Goal: Information Seeking & Learning: Get advice/opinions

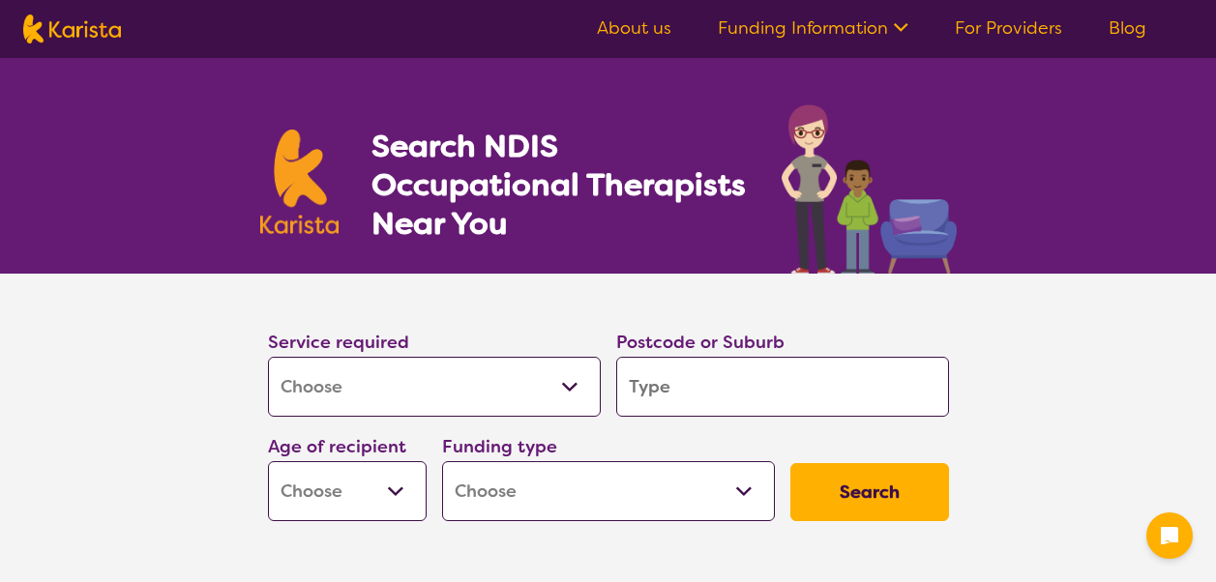
select select "[MEDICAL_DATA]"
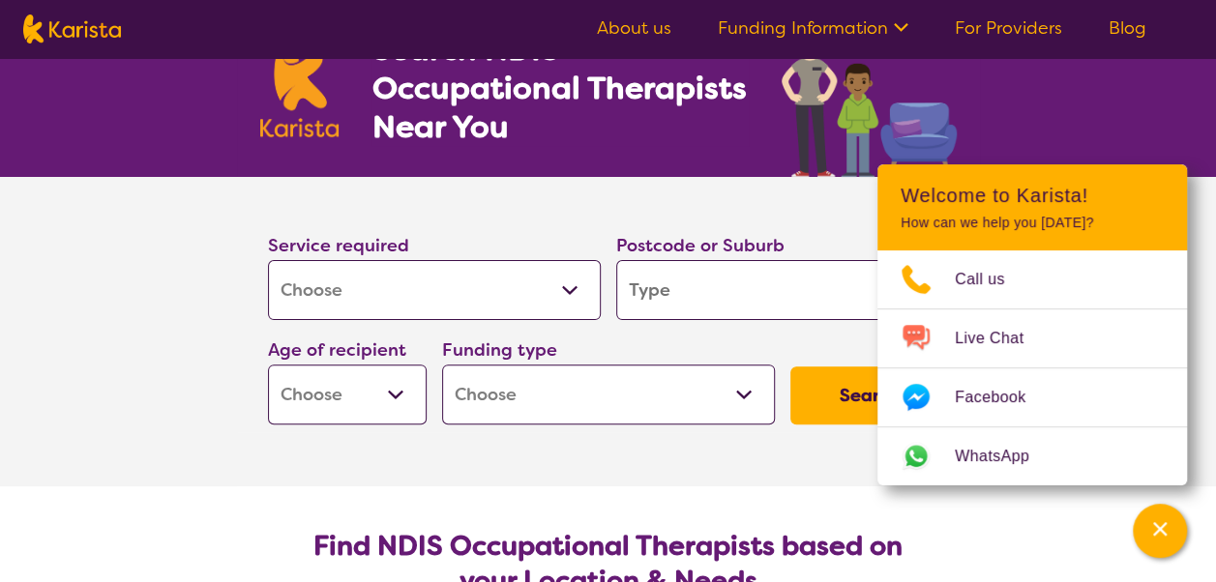
scroll to position [194, 0]
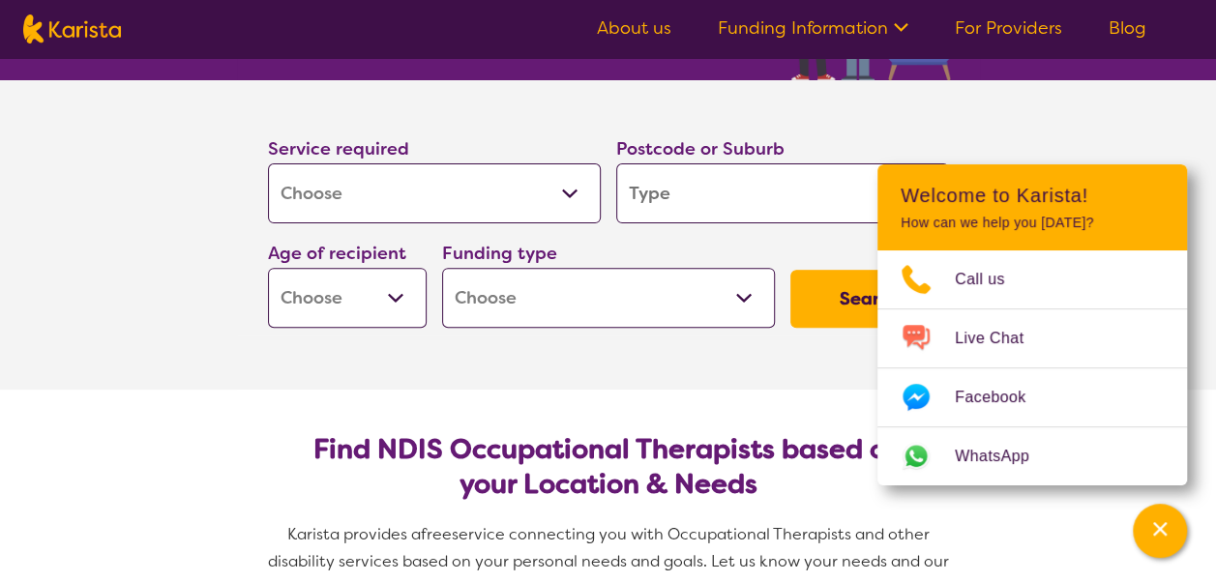
click at [1109, 117] on section "Service required Allied Health Assistant Assessment ([MEDICAL_DATA] or [MEDICAL…" at bounding box center [608, 235] width 1216 height 310
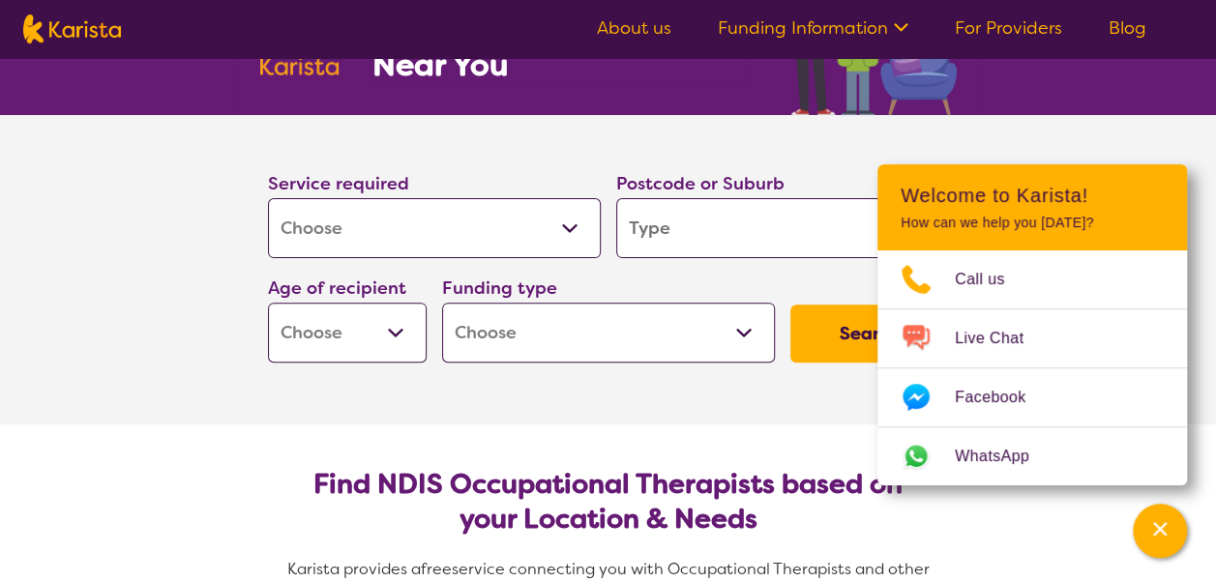
scroll to position [0, 0]
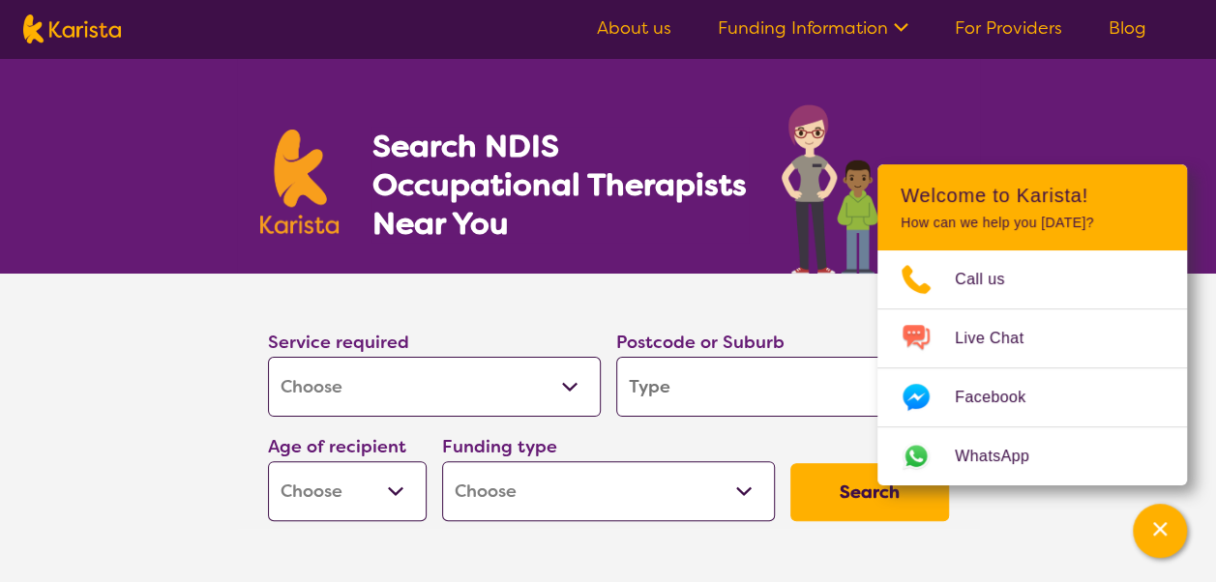
click at [753, 383] on input "search" at bounding box center [782, 387] width 333 height 60
type input "T"
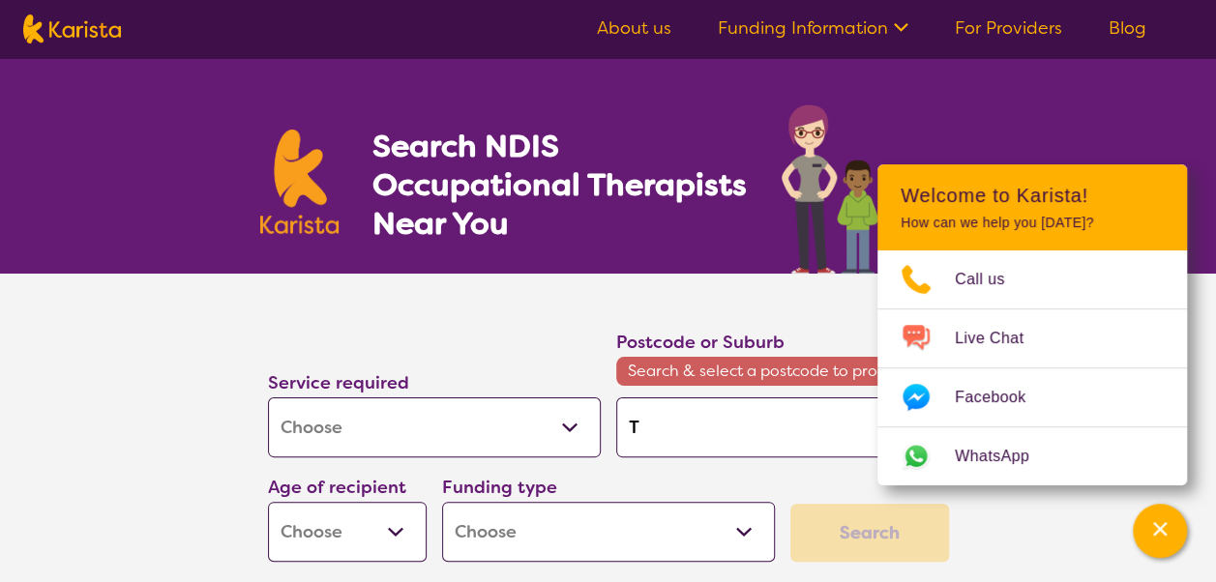
type input "Th"
type input "Tho"
type input "Thor"
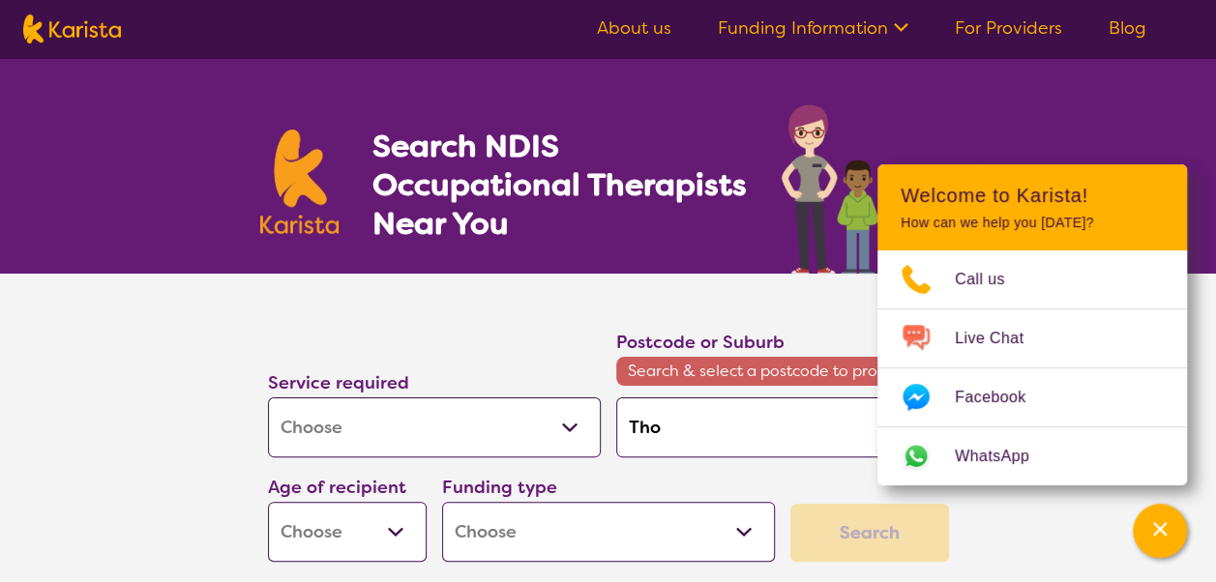
type input "Thor"
type input "Thorn"
type input "Thorns"
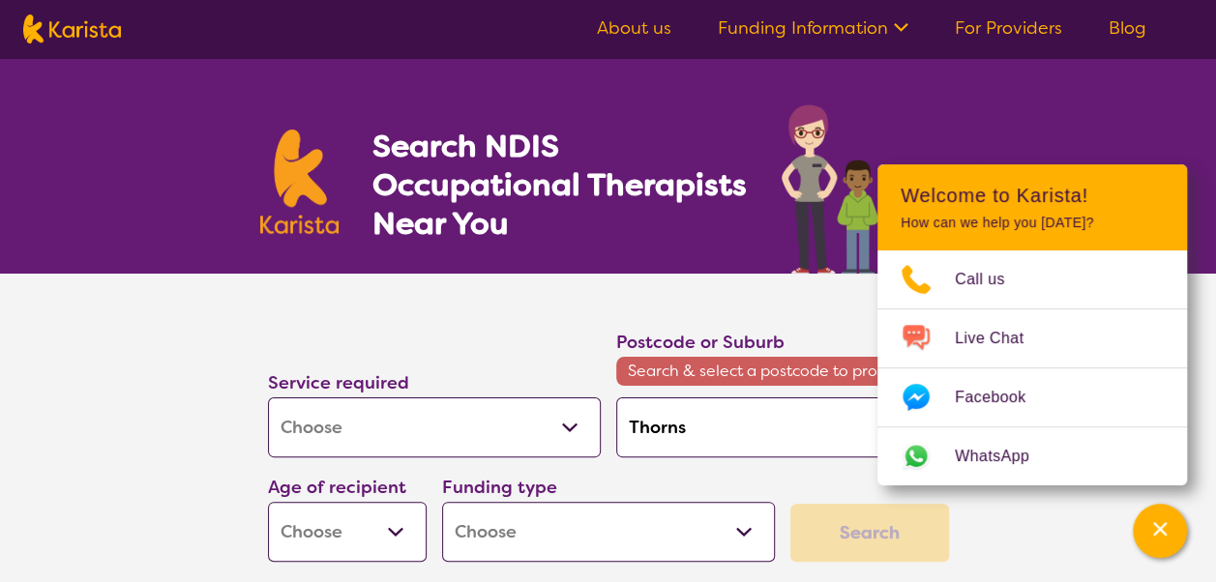
type input "Thornsl"
type input "Thornsla"
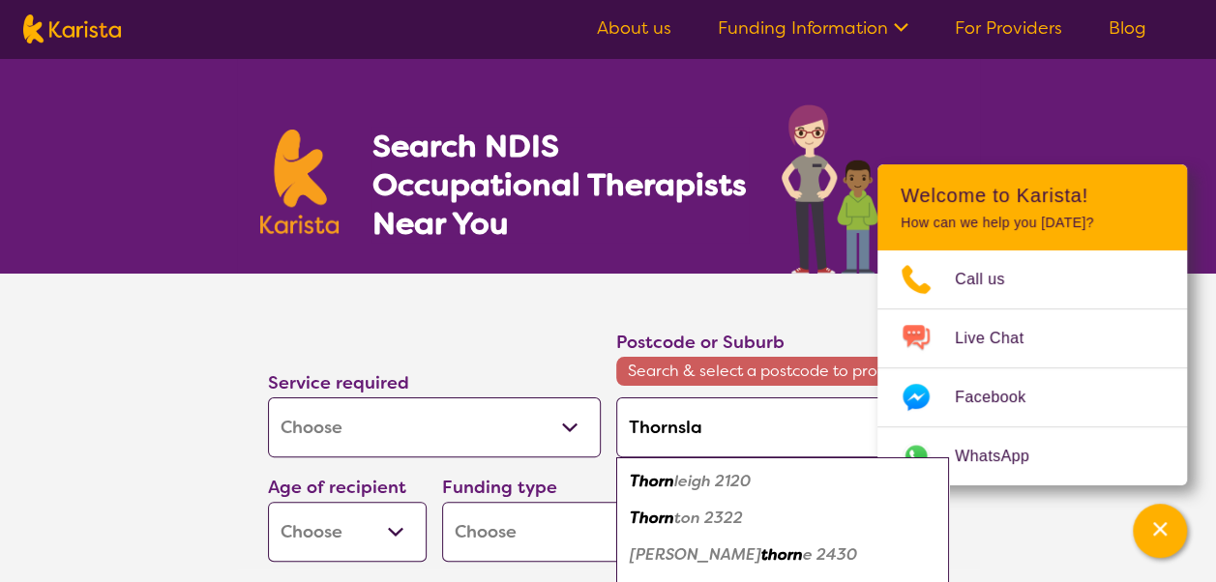
type input "Thornslan"
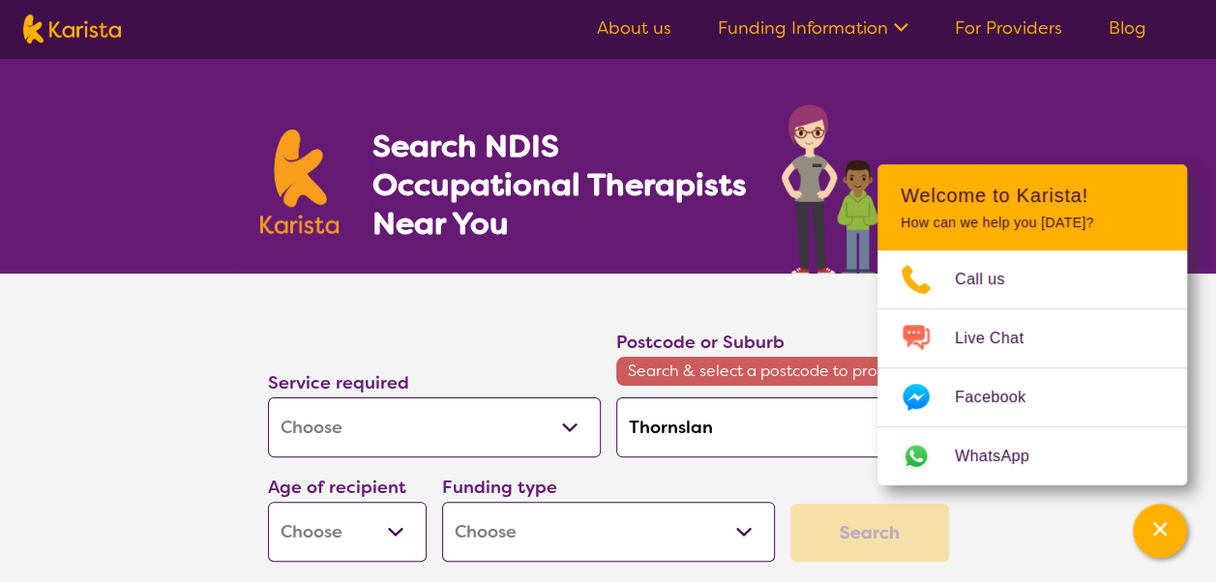
type input "Thornsland"
type input "Thornslands"
type input "Thornsland"
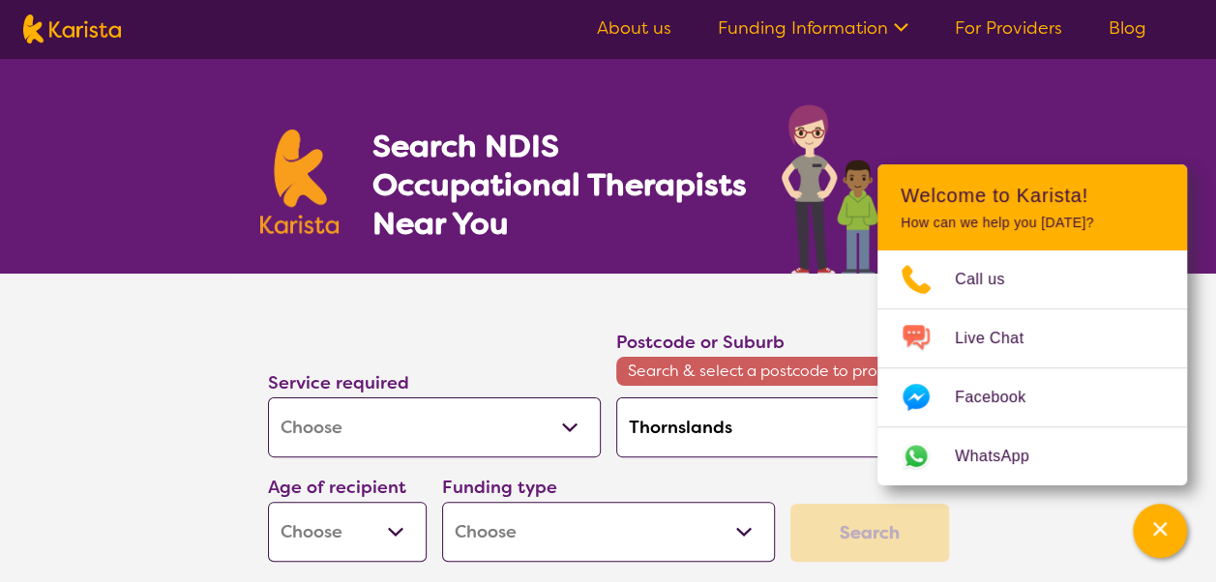
type input "Thornsland"
type input "Thornslan"
type input "Thornsla"
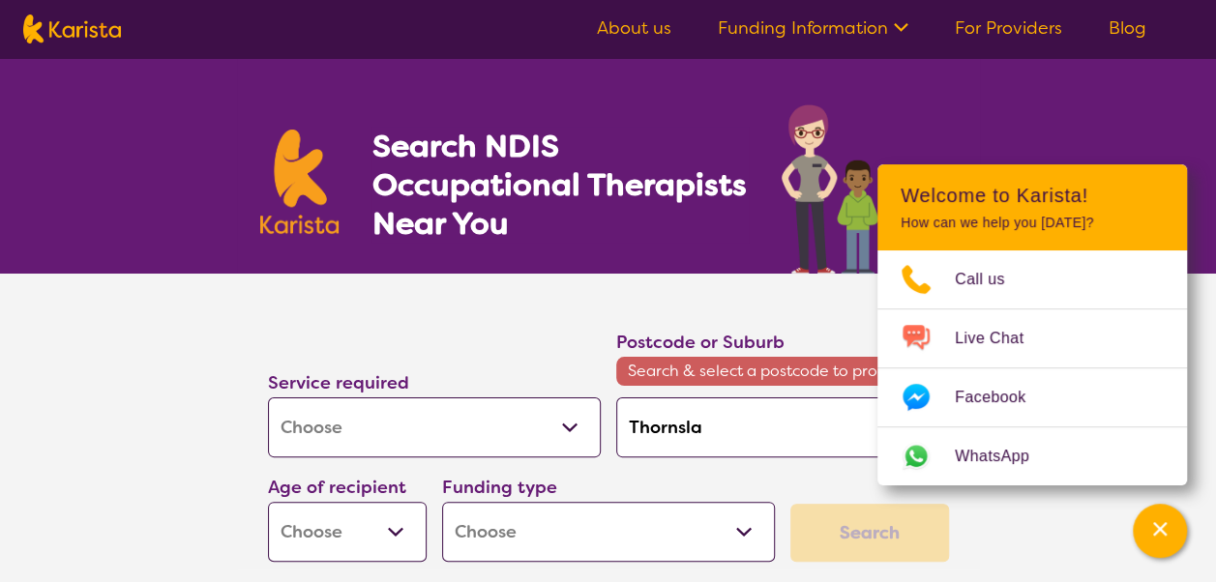
type input "Thornsl"
type input "Thorns"
type input "Thorn"
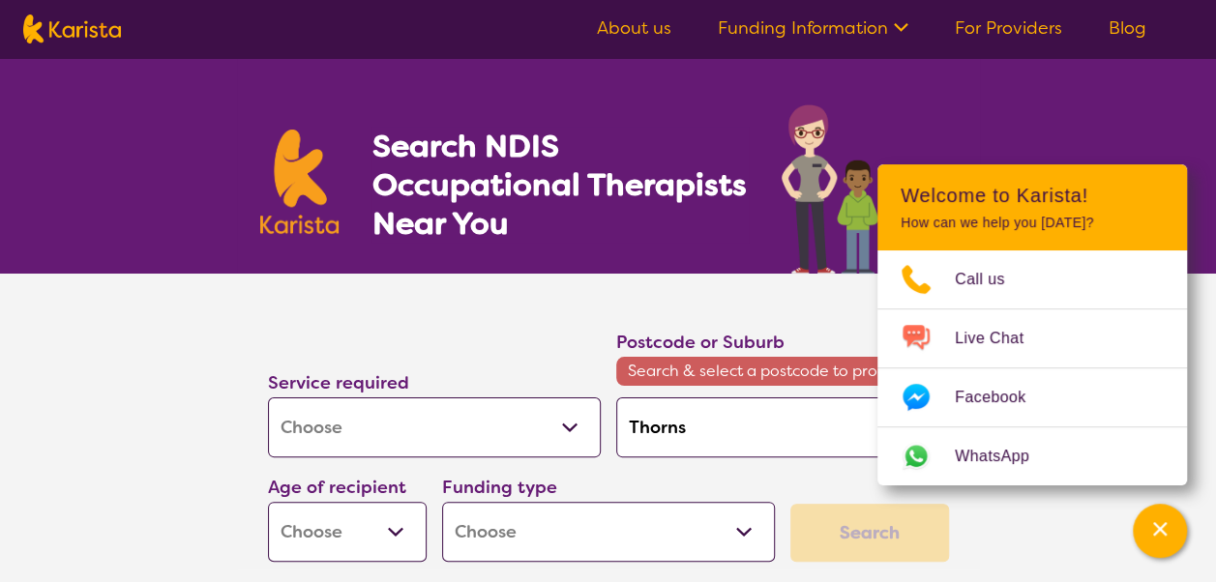
type input "Thorn"
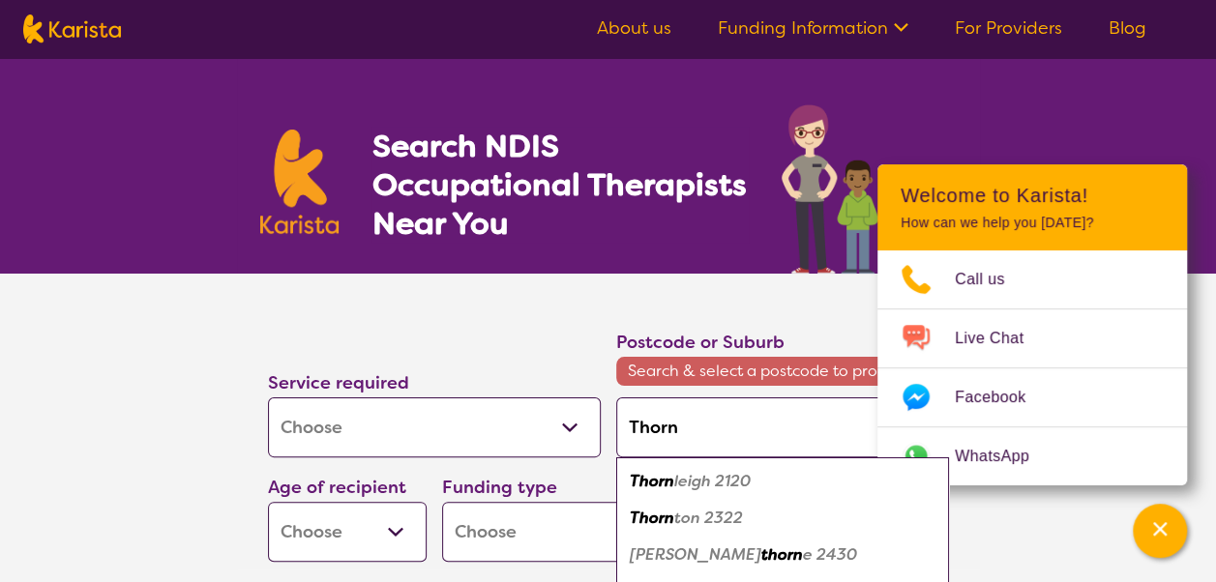
type input "Thornl"
type input "Thornla"
type input "Thornlan"
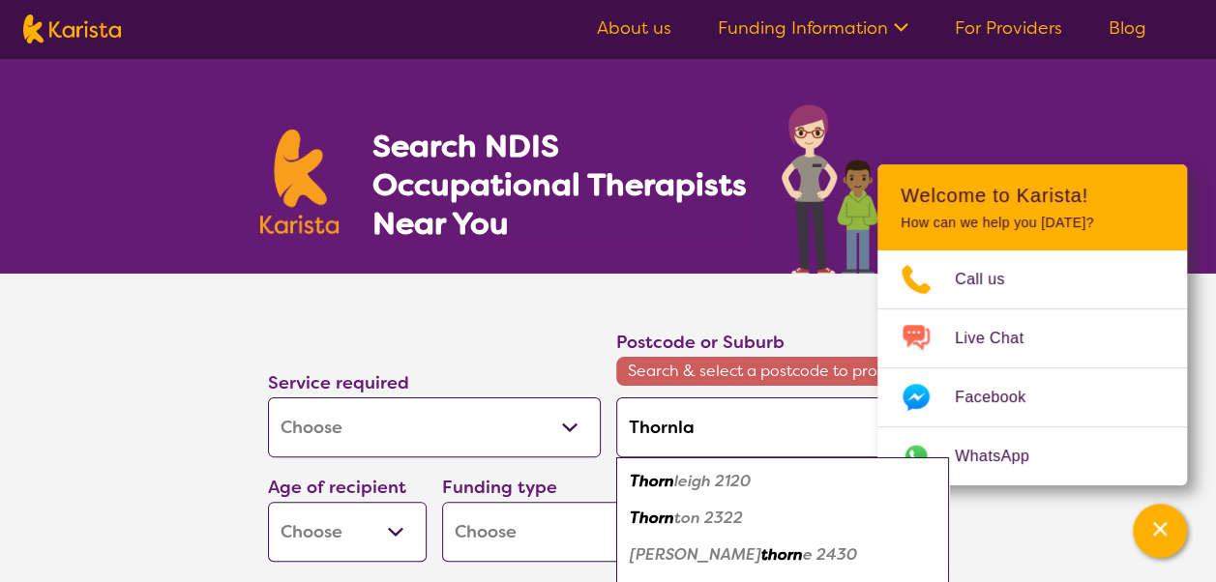
type input "Thornlan"
type input "Thornland"
type input "Thornlands"
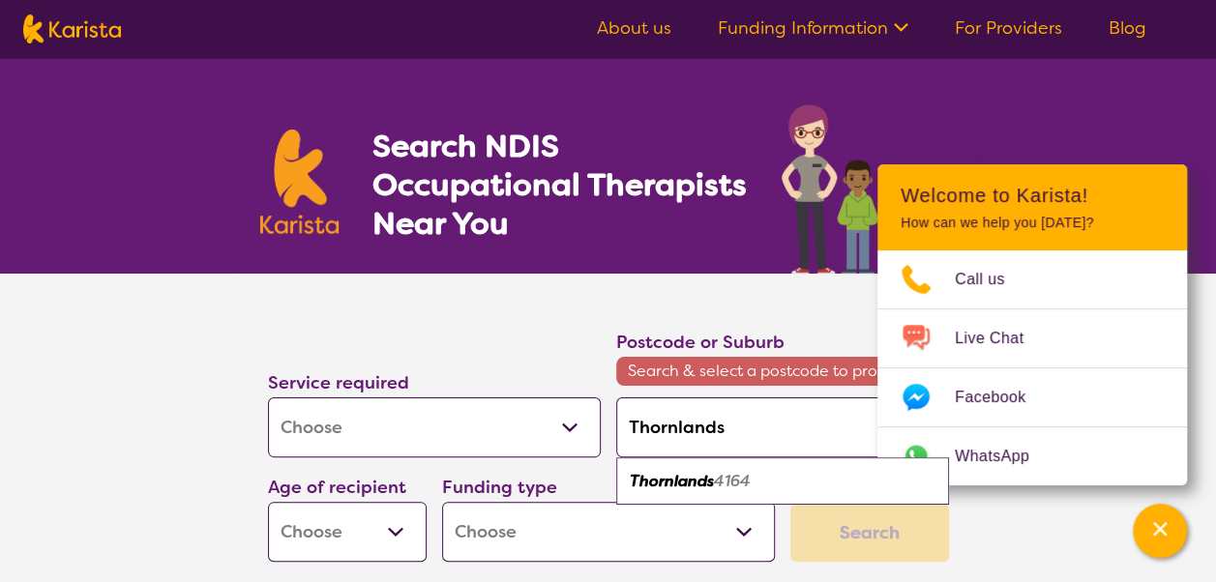
click at [693, 485] on em "Thornlands" at bounding box center [672, 481] width 84 height 20
type input "4164"
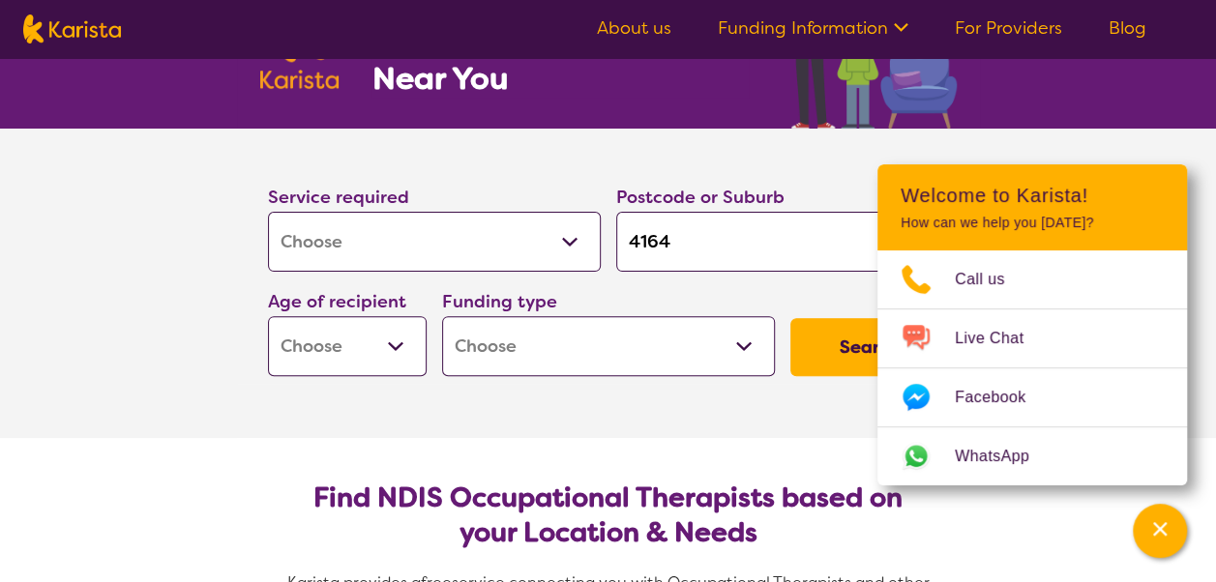
scroll to position [290, 0]
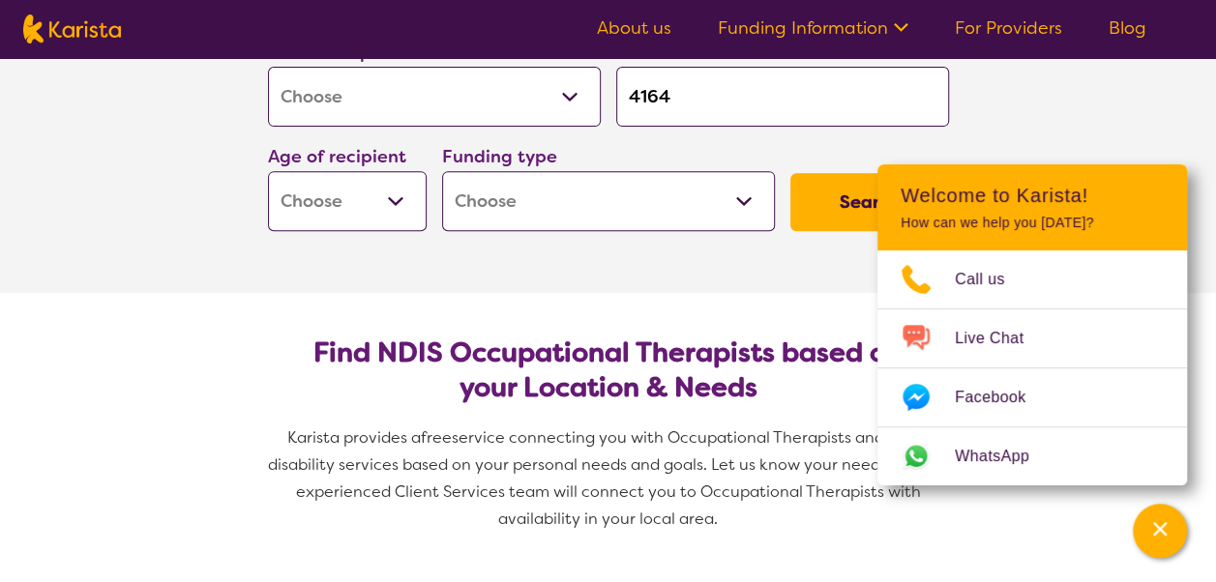
click at [395, 208] on select "Early Childhood - 0 to 9 Child - 10 to 11 Adolescent - 12 to 17 Adult - 18 to 6…" at bounding box center [347, 201] width 159 height 60
select select "AS"
click at [268, 171] on select "Early Childhood - 0 to 9 Child - 10 to 11 Adolescent - 12 to 17 Adult - 18 to 6…" at bounding box center [347, 201] width 159 height 60
select select "AS"
click at [741, 188] on select "Home Care Package (HCP) National Disability Insurance Scheme (NDIS) I don't know" at bounding box center [608, 201] width 333 height 60
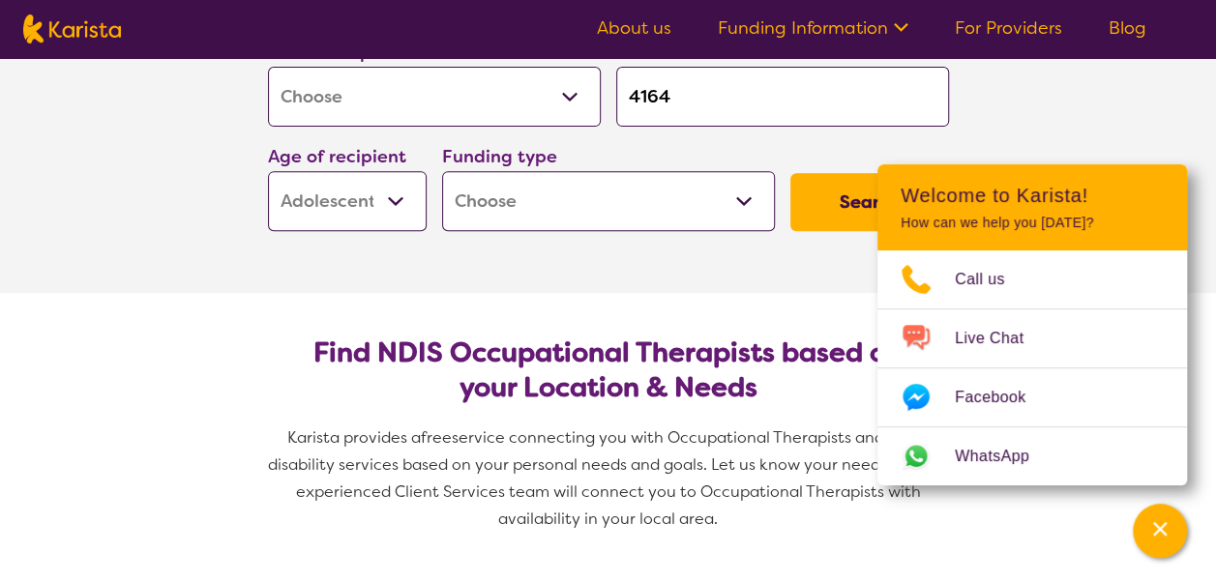
select select "NDIS"
click at [442, 171] on select "Home Care Package (HCP) National Disability Insurance Scheme (NDIS) I don't know" at bounding box center [608, 201] width 333 height 60
select select "NDIS"
click at [827, 207] on button "Search" at bounding box center [870, 202] width 159 height 58
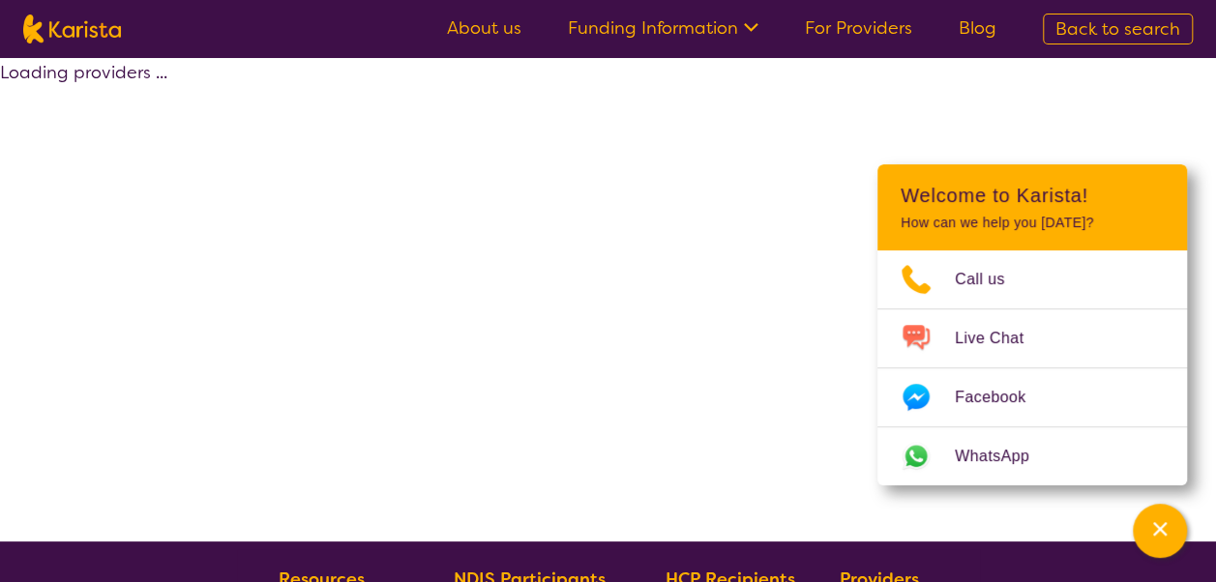
select select "by_score"
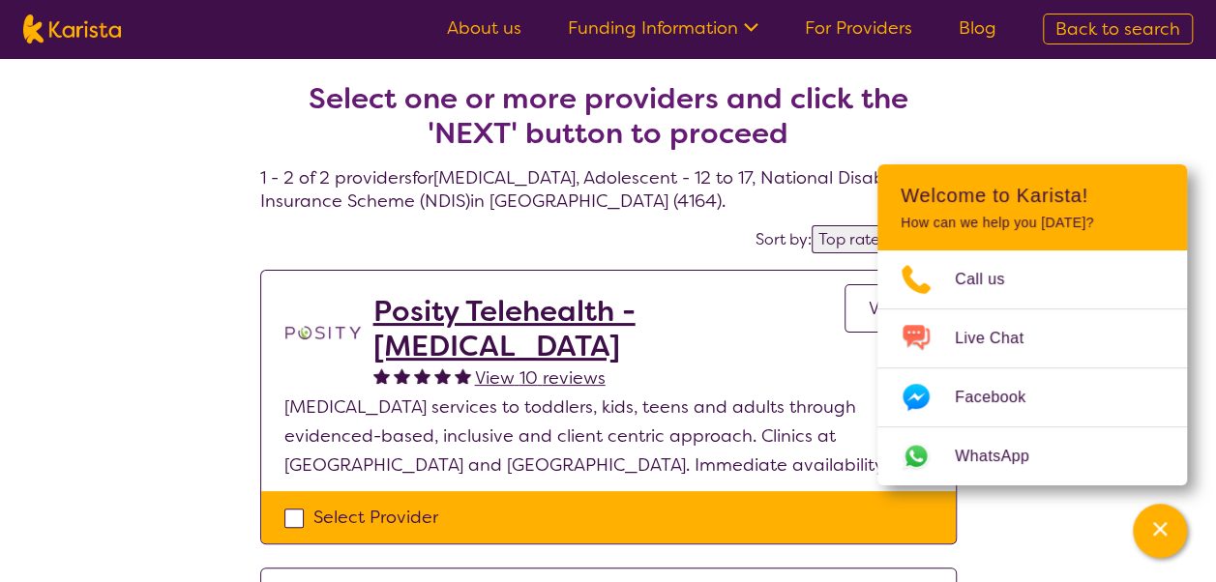
click at [1114, 113] on div "Select one or more providers and click the 'NEXT' button to proceed 1 - 2 of 2 …" at bounding box center [608, 474] width 1216 height 833
click at [1160, 514] on div "Channel Menu" at bounding box center [1160, 531] width 39 height 43
